Goal: Task Accomplishment & Management: Complete application form

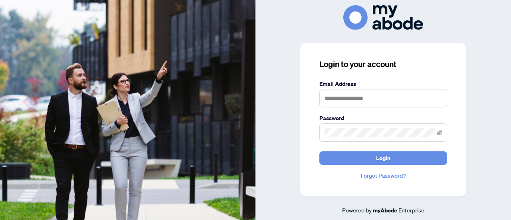
click at [363, 108] on form "Email Address Password Login" at bounding box center [384, 121] width 128 height 85
click at [364, 105] on input "text" at bounding box center [384, 98] width 128 height 18
type input "**********"
click at [320, 151] on button "Login" at bounding box center [384, 158] width 128 height 14
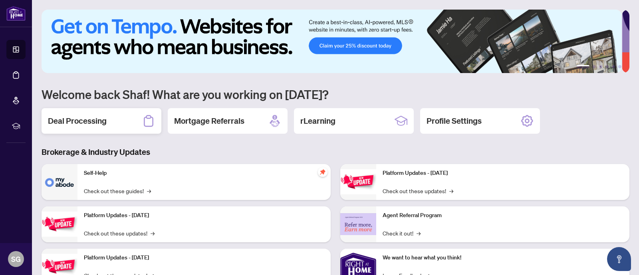
click at [105, 125] on h2 "Deal Processing" at bounding box center [77, 120] width 59 height 11
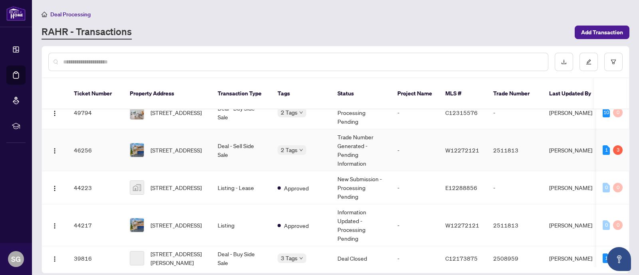
scroll to position [246, 0]
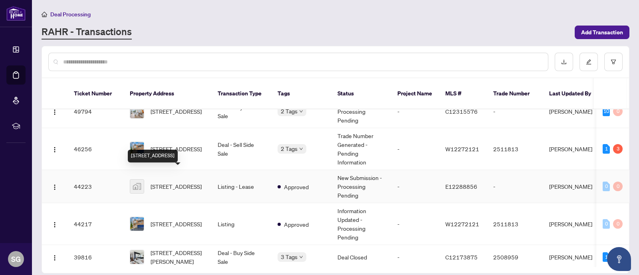
click at [183, 182] on span "[STREET_ADDRESS]" at bounding box center [176, 186] width 51 height 9
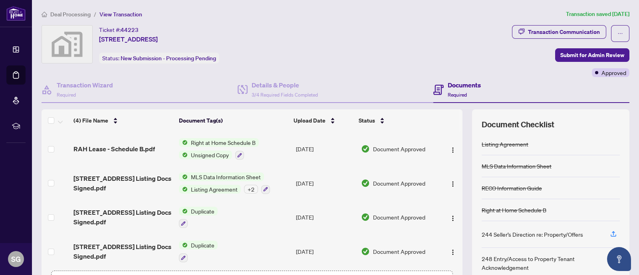
click at [463, 85] on h4 "Documents" at bounding box center [464, 85] width 33 height 10
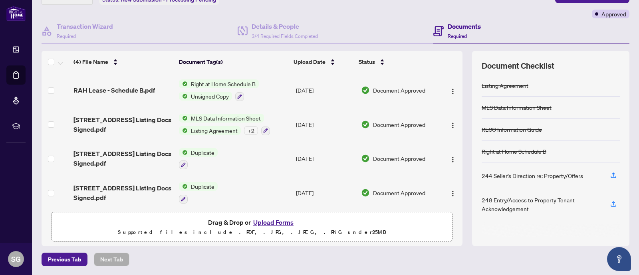
click at [274, 223] on button "Upload Forms" at bounding box center [273, 222] width 45 height 10
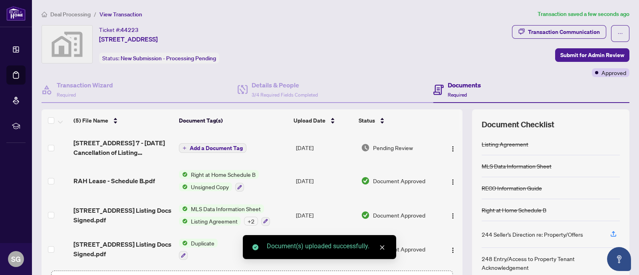
click at [220, 149] on span "Add a Document Tag" at bounding box center [216, 148] width 53 height 6
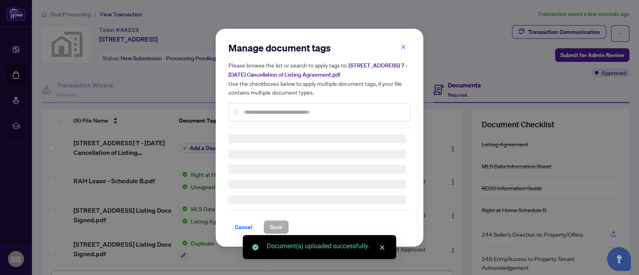
click at [278, 109] on div "Manage document tags Please browse the list or search to apply tags to: [STREET…" at bounding box center [320, 85] width 182 height 87
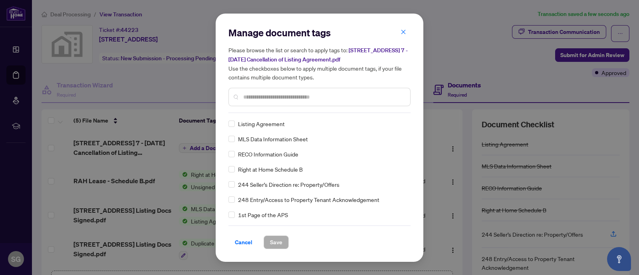
click at [294, 94] on input "text" at bounding box center [323, 97] width 161 height 9
type input "******"
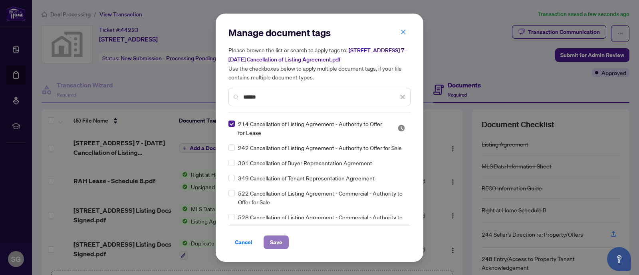
click at [276, 240] on span "Save" at bounding box center [276, 242] width 12 height 13
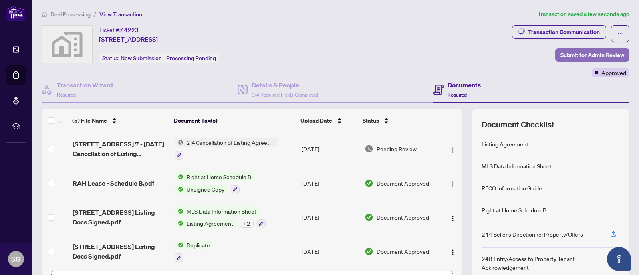
click at [586, 55] on span "Submit for Admin Review" at bounding box center [592, 55] width 64 height 13
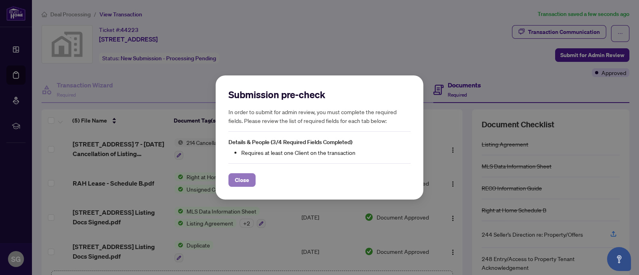
click at [240, 181] on span "Close" at bounding box center [242, 180] width 14 height 13
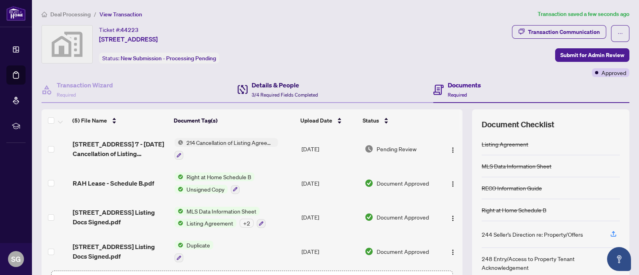
click at [252, 88] on h4 "Details & People" at bounding box center [285, 85] width 66 height 10
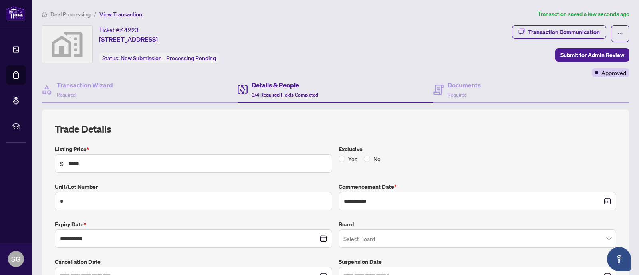
scroll to position [216, 0]
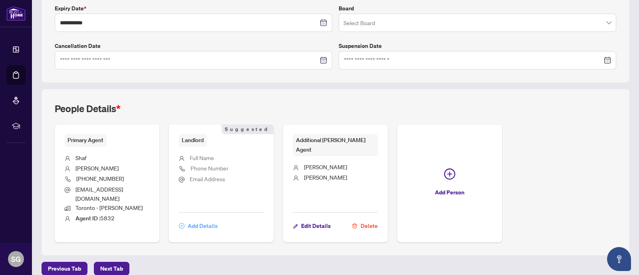
click at [207, 220] on span "Add Details" at bounding box center [203, 226] width 30 height 13
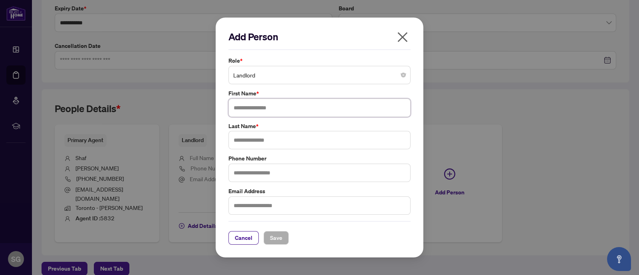
click at [273, 107] on input "text" at bounding box center [320, 108] width 182 height 18
type input "*******"
type input "*"
type input "*******"
click at [275, 242] on span "Save" at bounding box center [276, 238] width 12 height 13
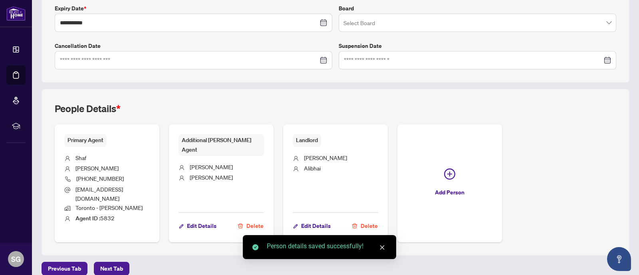
scroll to position [0, 0]
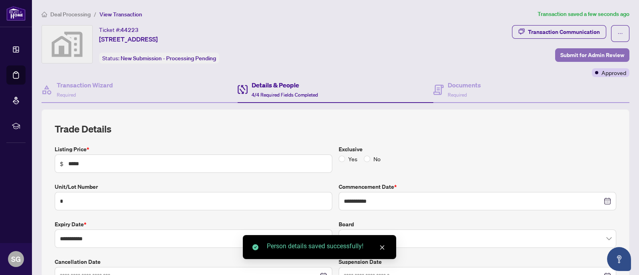
click at [578, 56] on span "Submit for Admin Review" at bounding box center [592, 55] width 64 height 13
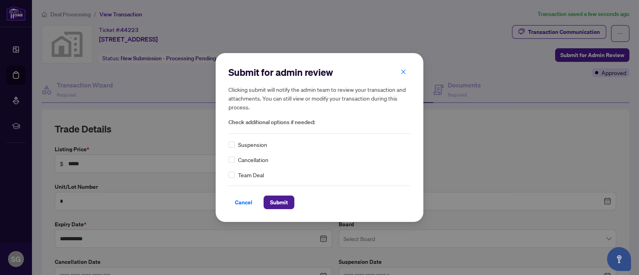
click at [223, 161] on div "Submit for admin review Clicking submit will notify the admin team to review yo…" at bounding box center [320, 137] width 208 height 169
click at [279, 195] on div "Cancel Submit" at bounding box center [320, 198] width 182 height 24
click at [287, 202] on span "Submit" at bounding box center [279, 202] width 18 height 13
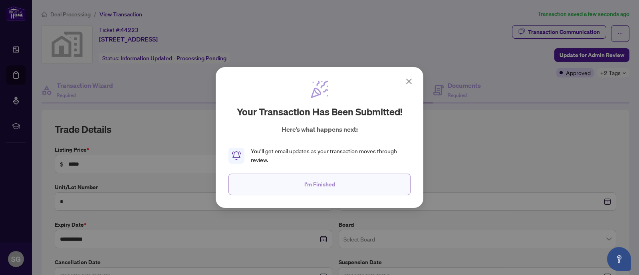
click at [322, 186] on span "I'm Finished" at bounding box center [319, 184] width 31 height 13
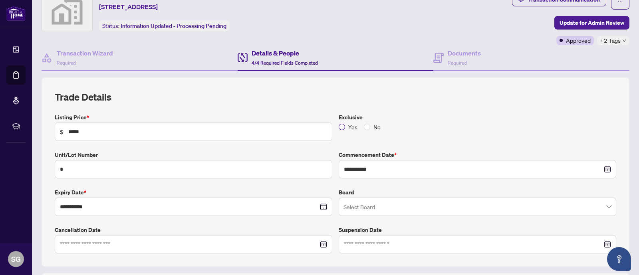
scroll to position [33, 0]
